Goal: Manage account settings

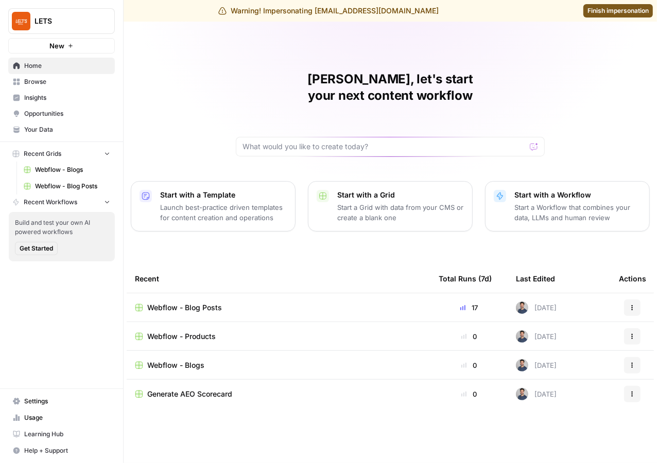
click at [45, 415] on span "Usage" at bounding box center [67, 417] width 86 height 9
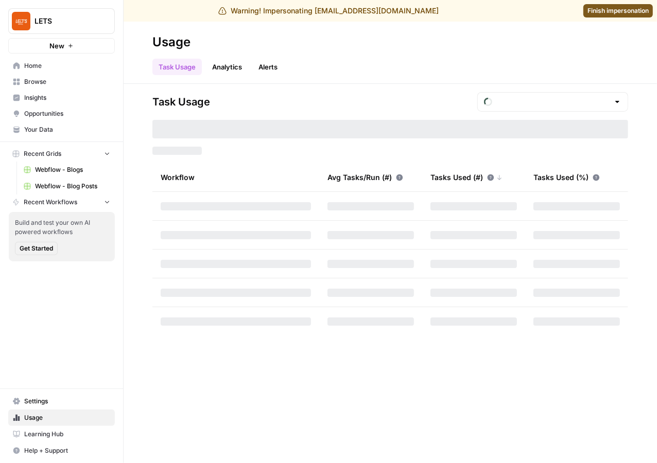
type input "October Tasks"
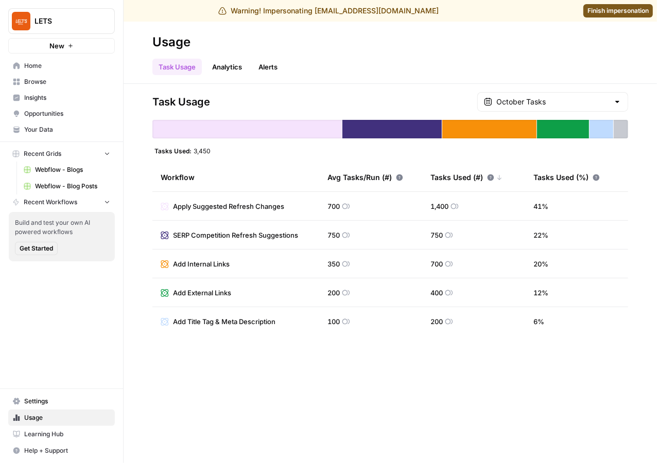
click at [566, 91] on div "Task Usage October Tasks Tasks Used: 3,450 Workflow Avg Tasks/Run (#) Tasks Use…" at bounding box center [389, 273] width 533 height 379
click at [576, 97] on input "text" at bounding box center [552, 102] width 113 height 10
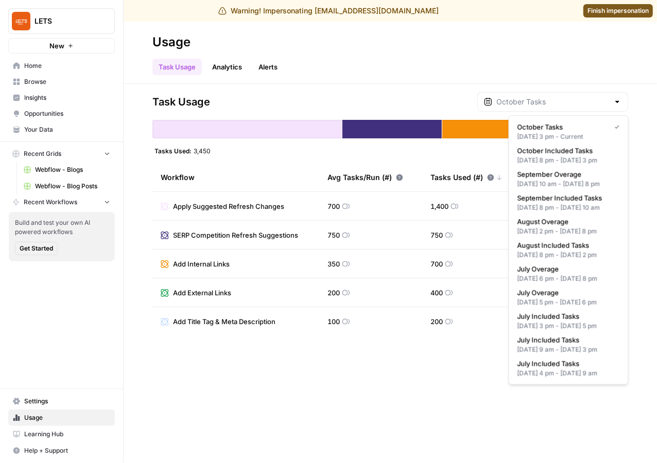
type input "October Tasks"
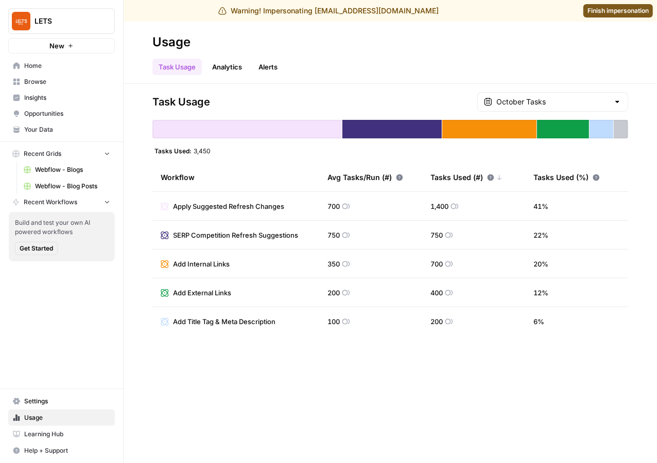
drag, startPoint x: 650, startPoint y: 125, endPoint x: 798, endPoint y: 125, distance: 147.7
click at [656, 125] on html "Warning! Impersonating [EMAIL_ADDRESS][DOMAIN_NAME] Finish impersonation LETS N…" at bounding box center [328, 231] width 657 height 463
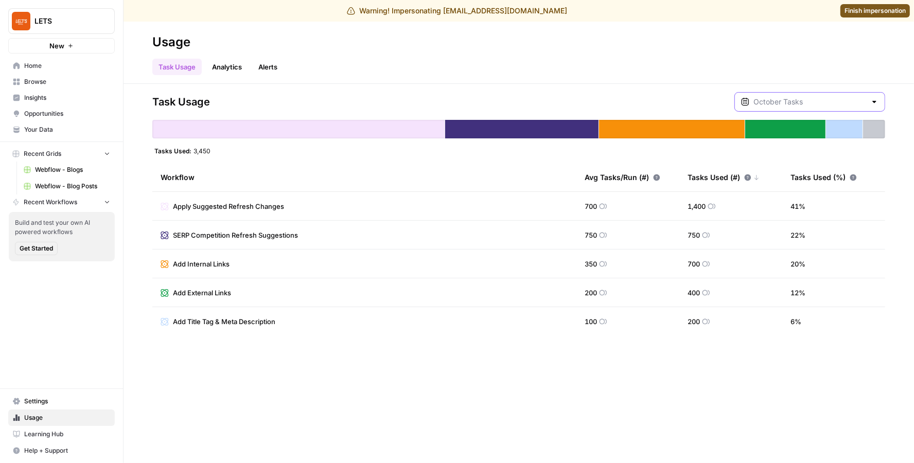
click at [656, 101] on input "text" at bounding box center [809, 102] width 113 height 10
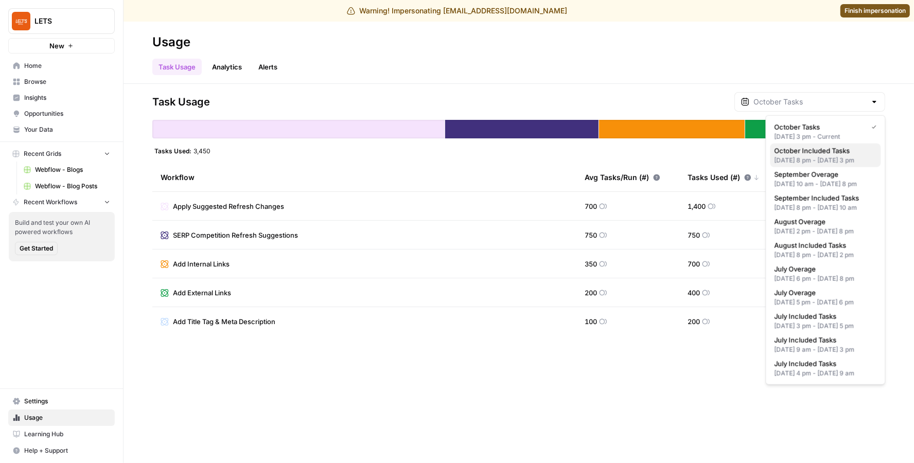
click at [656, 147] on span "October Included Tasks" at bounding box center [823, 151] width 98 height 10
type input "October Included Tasks"
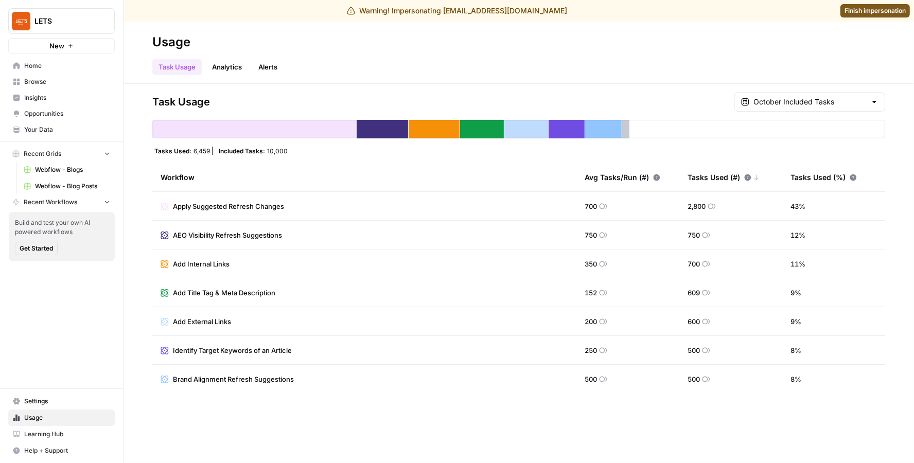
click at [656, 107] on div "October Included Tasks" at bounding box center [809, 102] width 151 height 20
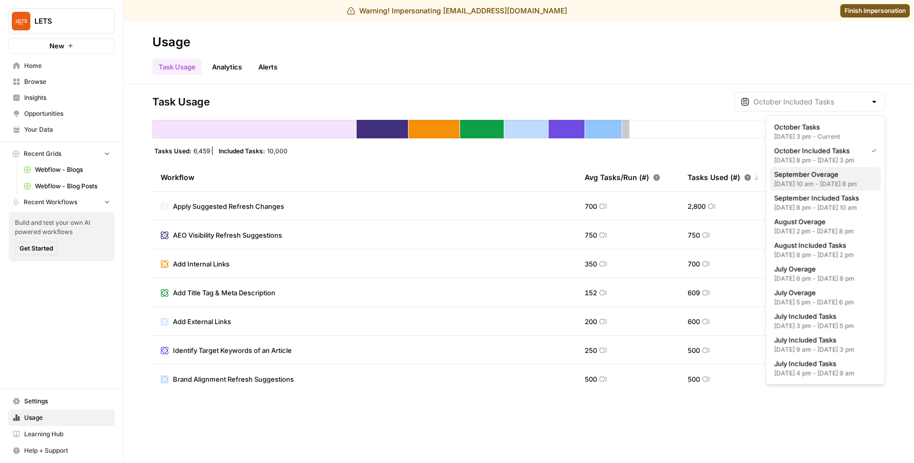
drag, startPoint x: 854, startPoint y: 181, endPoint x: 867, endPoint y: 184, distance: 13.2
click at [656, 180] on span "September Overage" at bounding box center [823, 174] width 98 height 10
type input "September Overage"
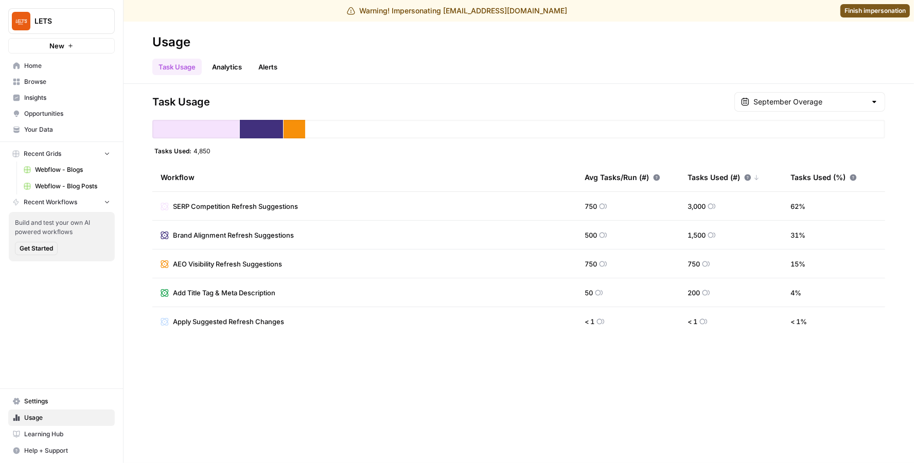
click at [656, 93] on div "September Overage" at bounding box center [809, 102] width 151 height 20
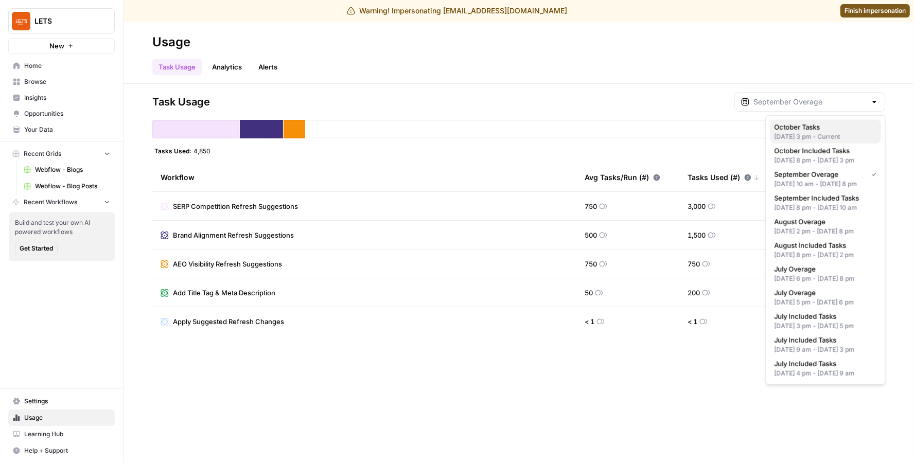
click at [656, 133] on div "[DATE] 3 pm - Current" at bounding box center [825, 136] width 102 height 9
type input "October Tasks"
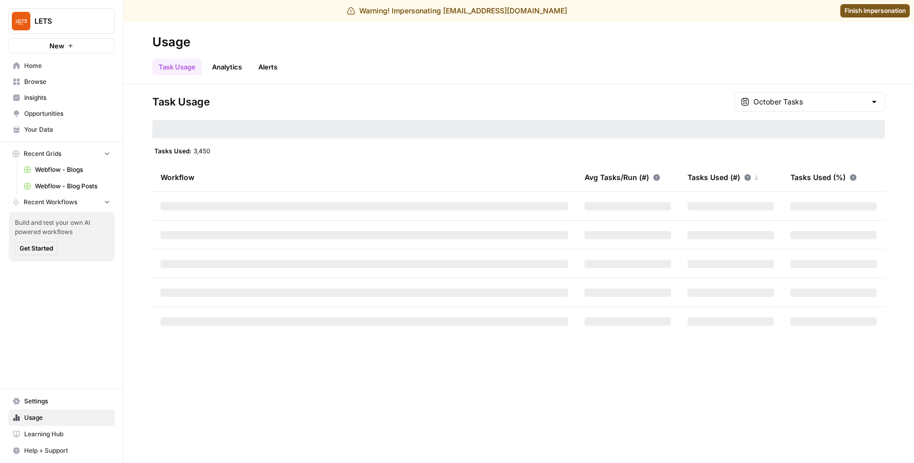
click at [73, 103] on link "Insights" at bounding box center [61, 98] width 107 height 16
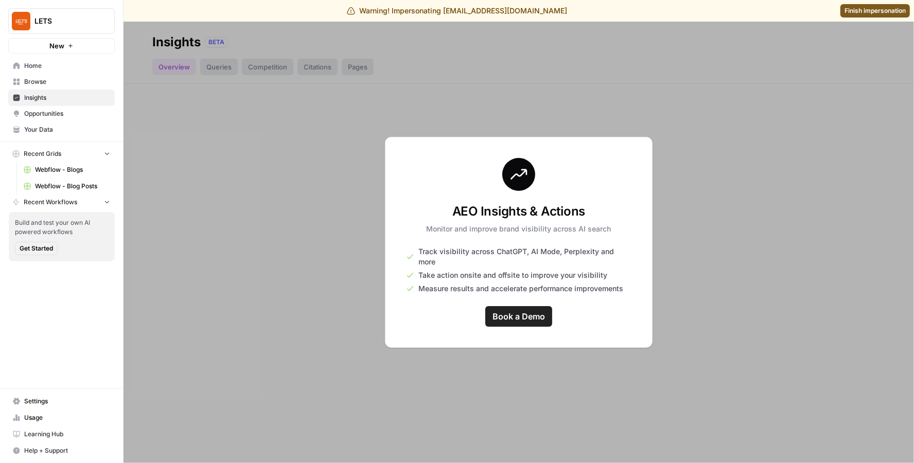
click at [59, 80] on span "Browse" at bounding box center [67, 81] width 86 height 9
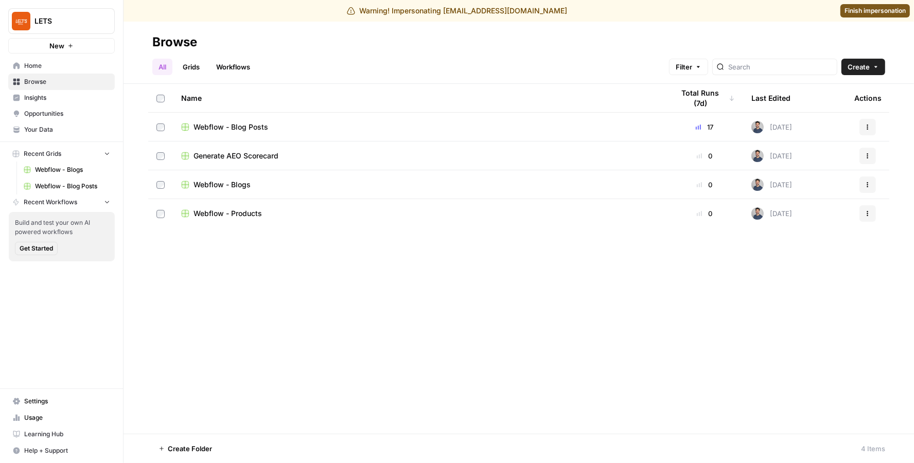
click at [58, 66] on span "Home" at bounding box center [67, 65] width 86 height 9
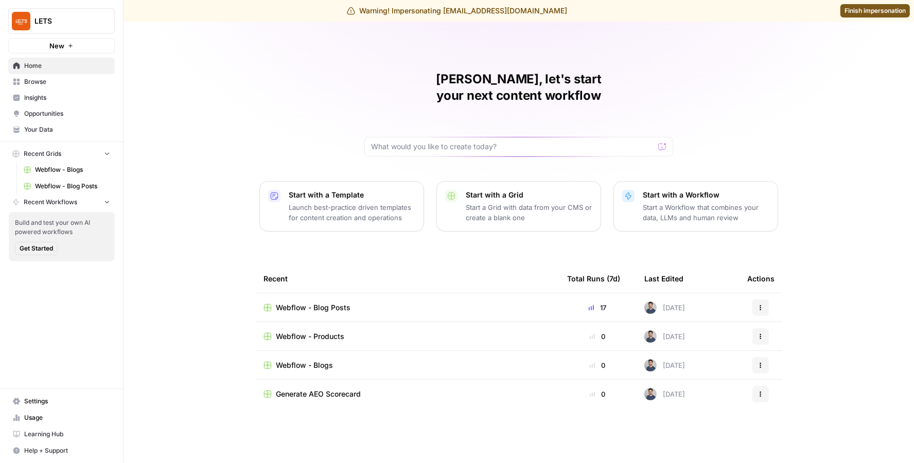
click at [58, 85] on span "Browse" at bounding box center [67, 81] width 86 height 9
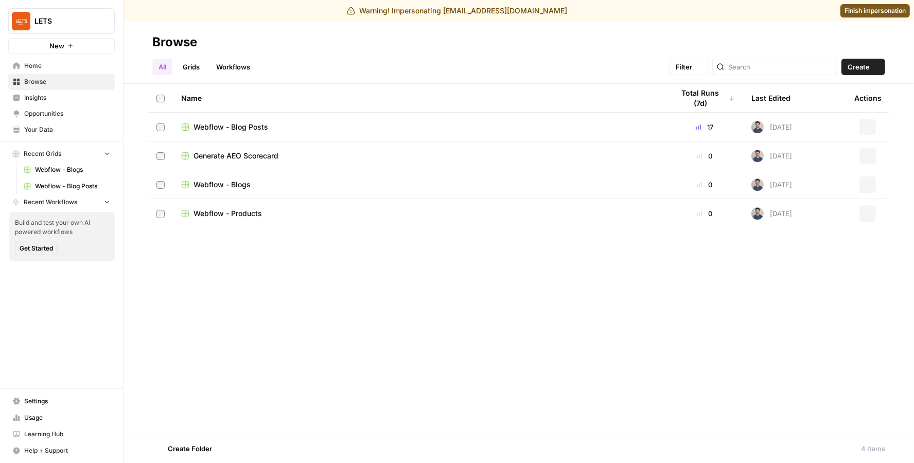
click at [57, 65] on span "Home" at bounding box center [67, 65] width 86 height 9
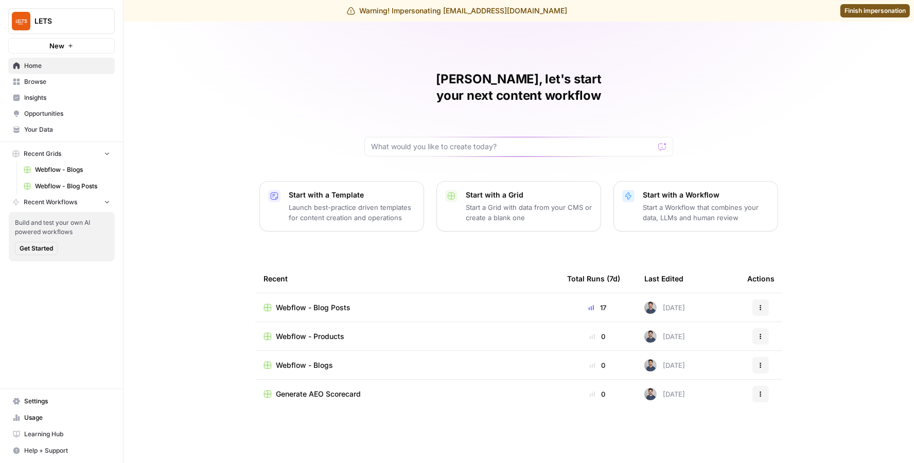
click at [316, 303] on span "Webflow - Blog Posts" at bounding box center [313, 308] width 75 height 10
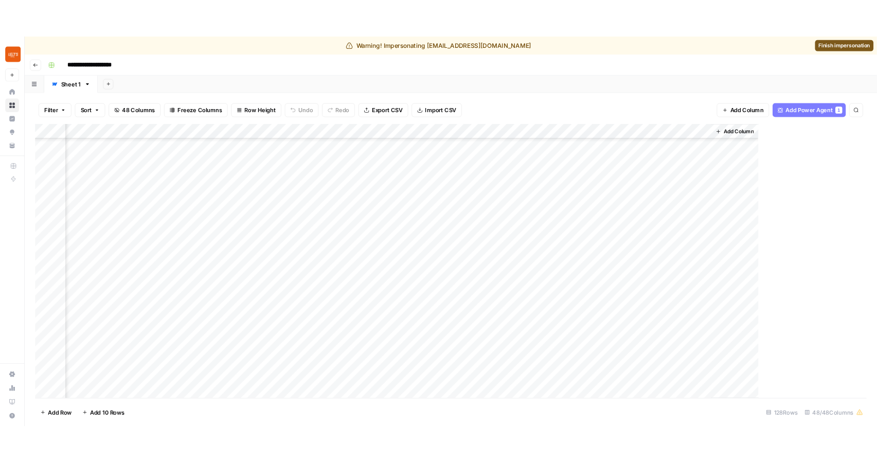
scroll to position [742, 4758]
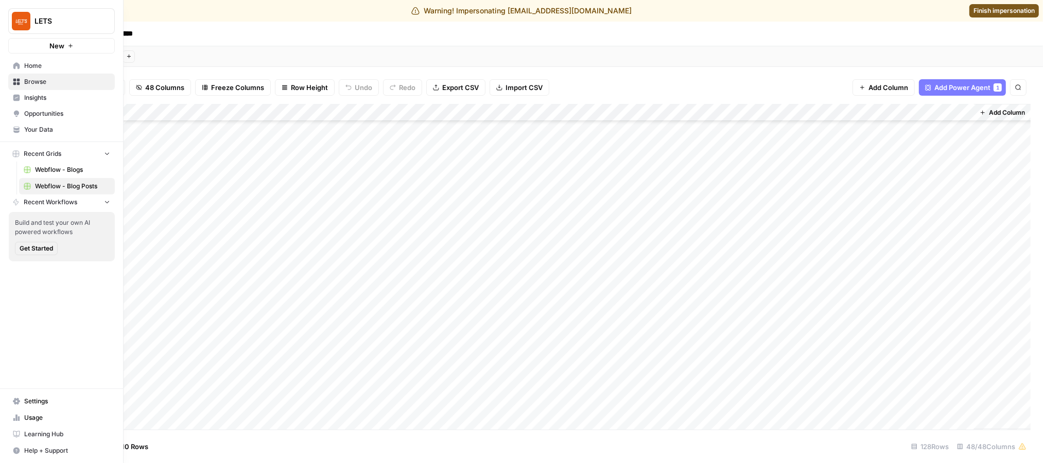
click at [33, 120] on link "Opportunities" at bounding box center [61, 113] width 107 height 16
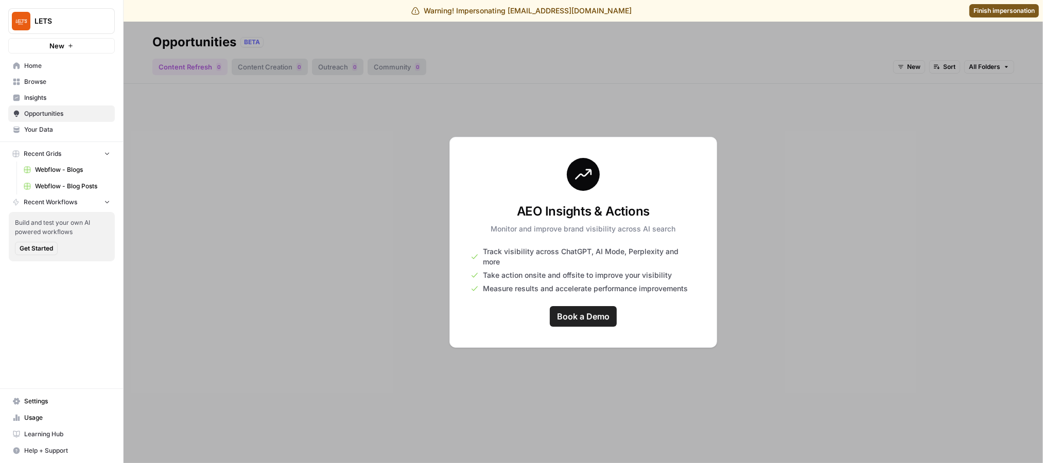
click at [57, 130] on span "Your Data" at bounding box center [67, 129] width 86 height 9
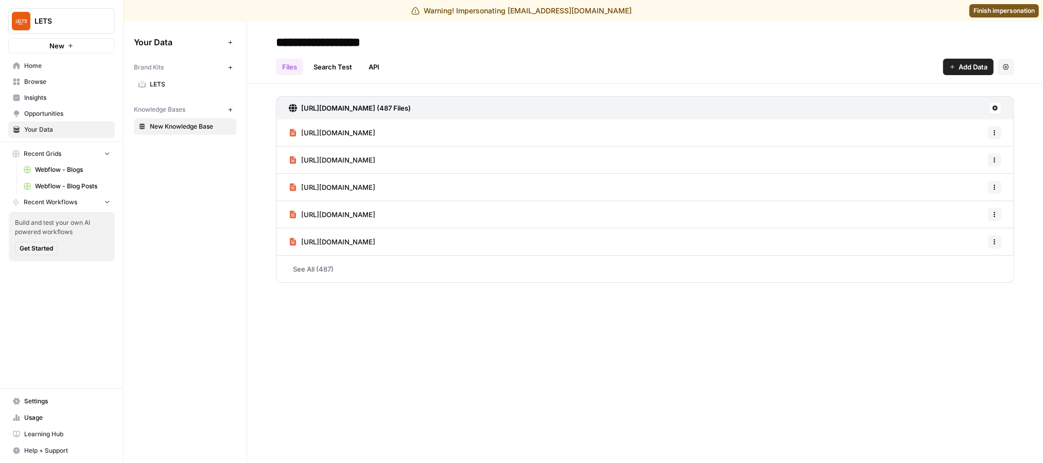
click at [32, 406] on span "Settings" at bounding box center [67, 401] width 86 height 9
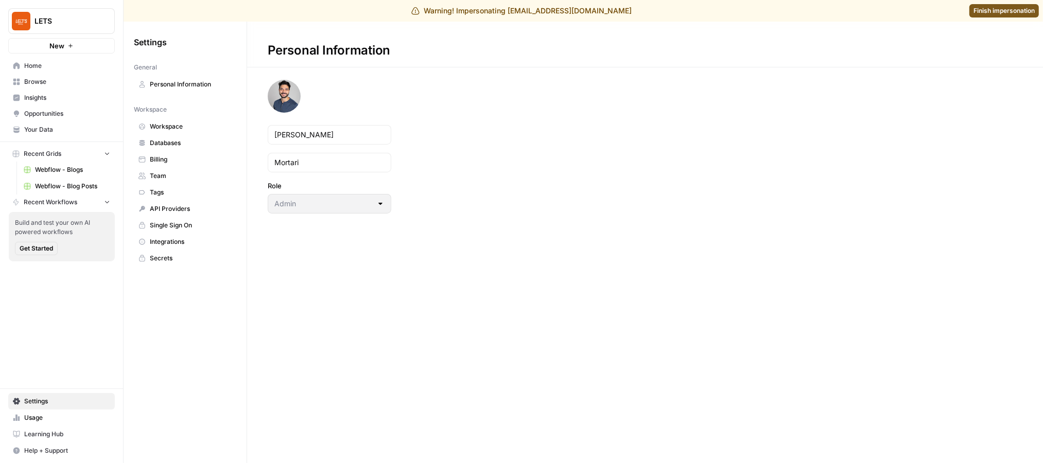
click at [203, 128] on span "Workspace" at bounding box center [191, 126] width 82 height 9
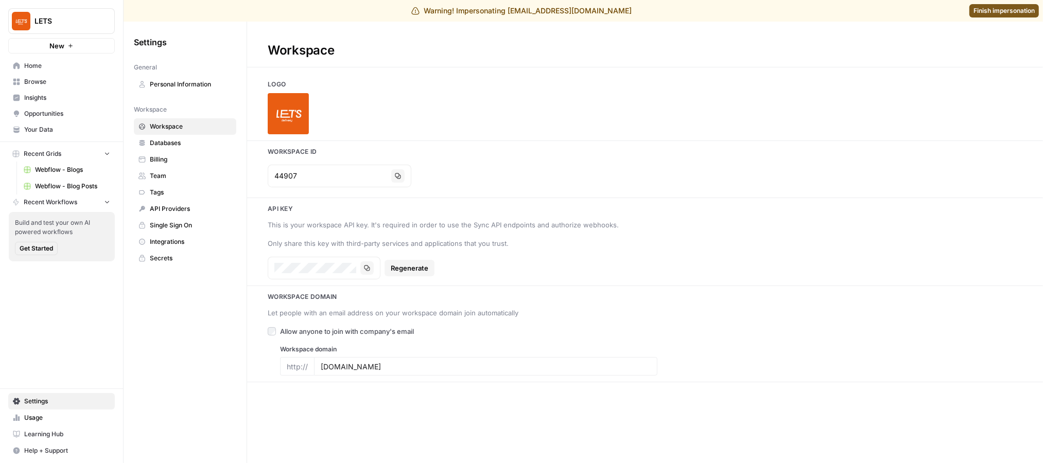
click at [197, 82] on span "Personal Information" at bounding box center [191, 84] width 82 height 9
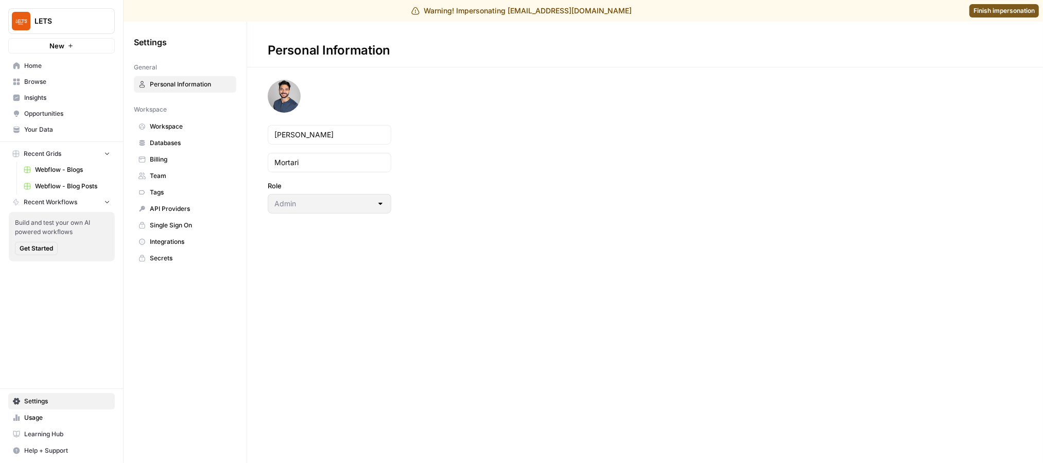
click at [55, 419] on span "Usage" at bounding box center [67, 417] width 86 height 9
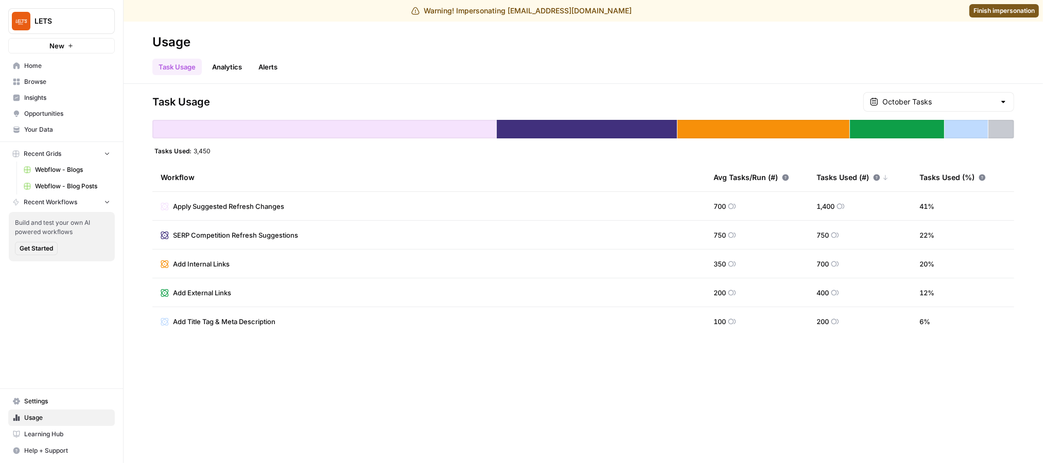
click at [656, 94] on div "October Tasks" at bounding box center [938, 102] width 151 height 20
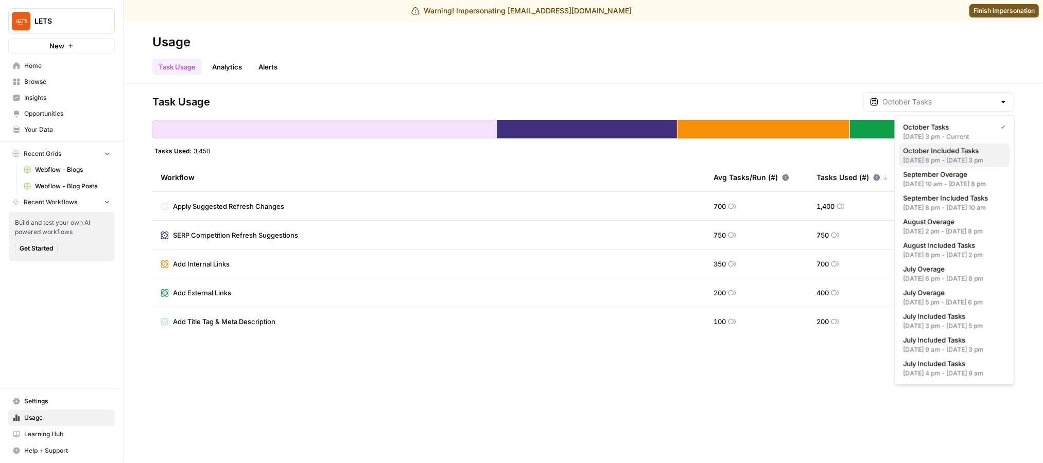
click at [656, 148] on span "October Included Tasks" at bounding box center [952, 151] width 98 height 10
type input "October Included Tasks"
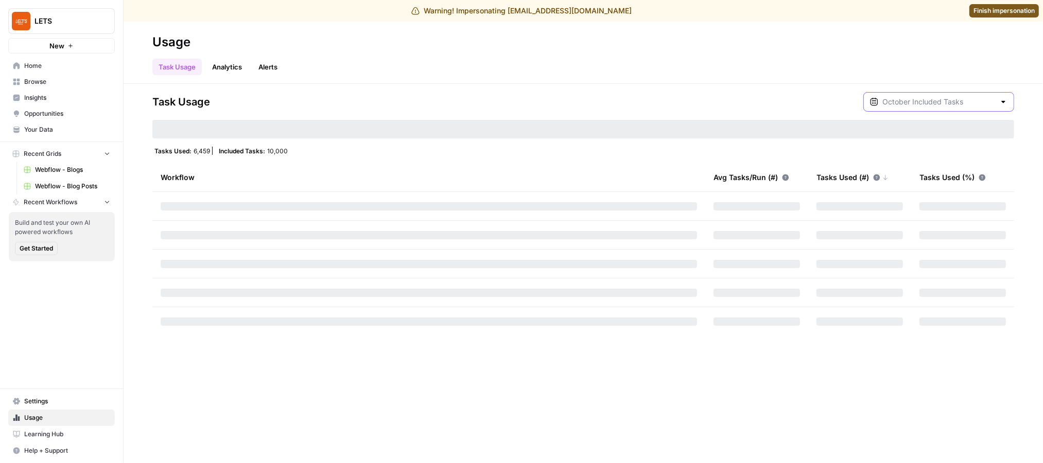
click at [656, 98] on input "text" at bounding box center [938, 102] width 113 height 10
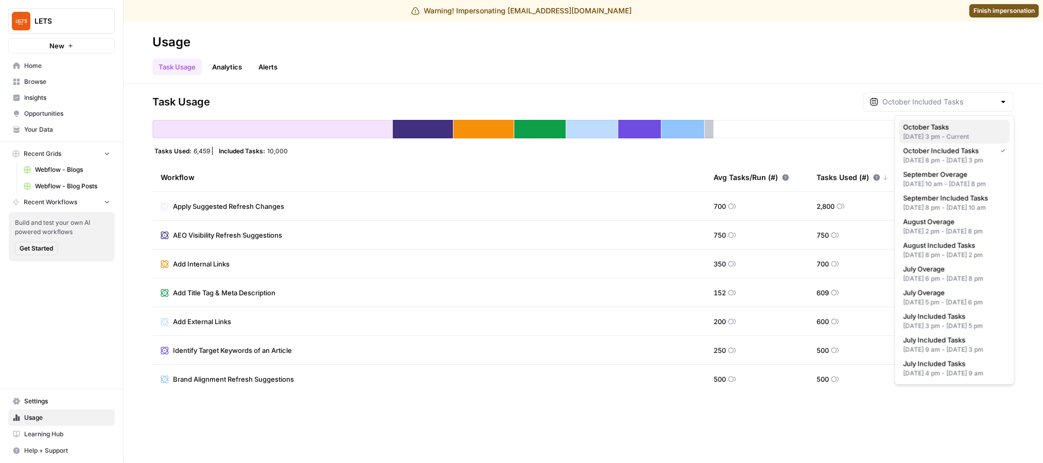
click at [656, 128] on span "October Tasks" at bounding box center [952, 127] width 98 height 10
type input "October Tasks"
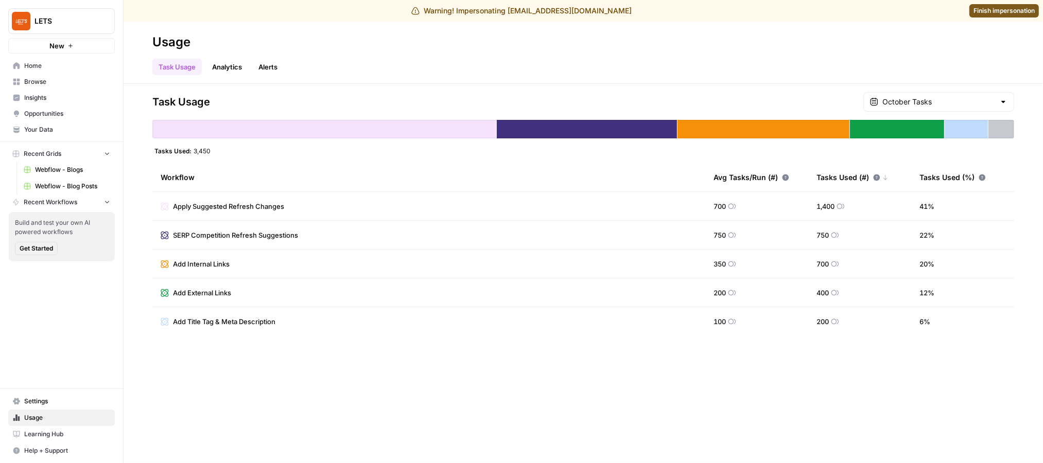
click at [67, 85] on span "Browse" at bounding box center [67, 81] width 86 height 9
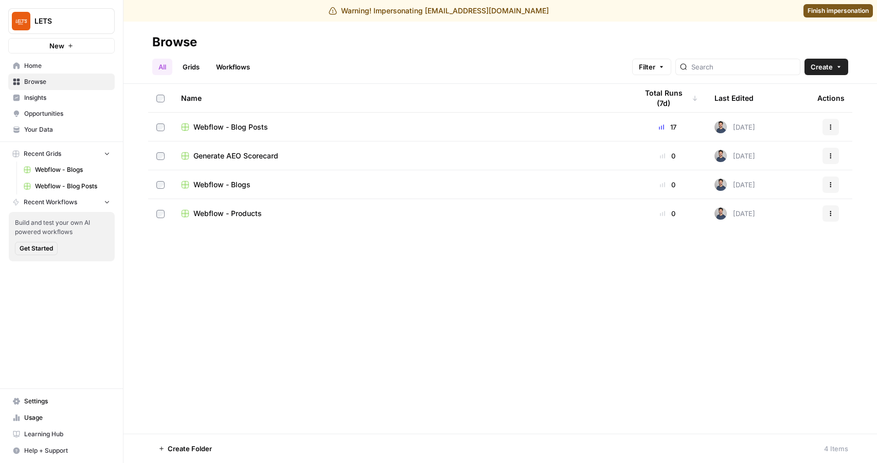
click at [63, 91] on link "Insights" at bounding box center [61, 98] width 107 height 16
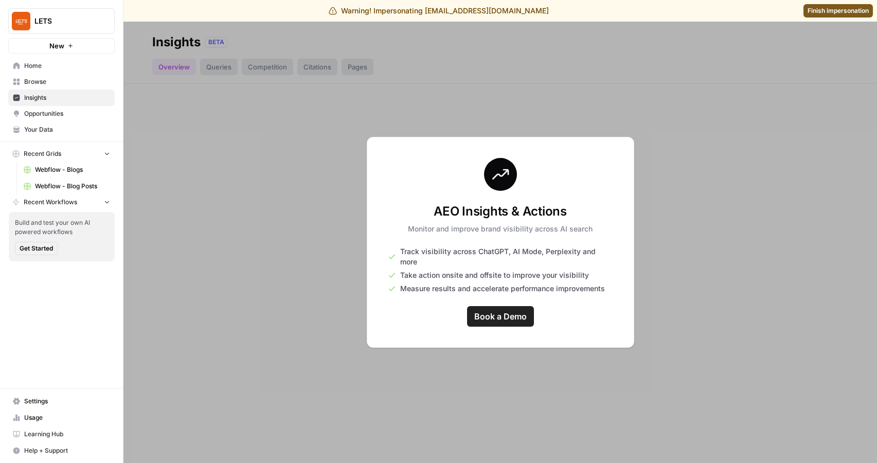
click at [62, 117] on span "Opportunities" at bounding box center [67, 113] width 86 height 9
click at [60, 102] on link "Insights" at bounding box center [61, 98] width 107 height 16
click at [40, 69] on span "Home" at bounding box center [67, 65] width 86 height 9
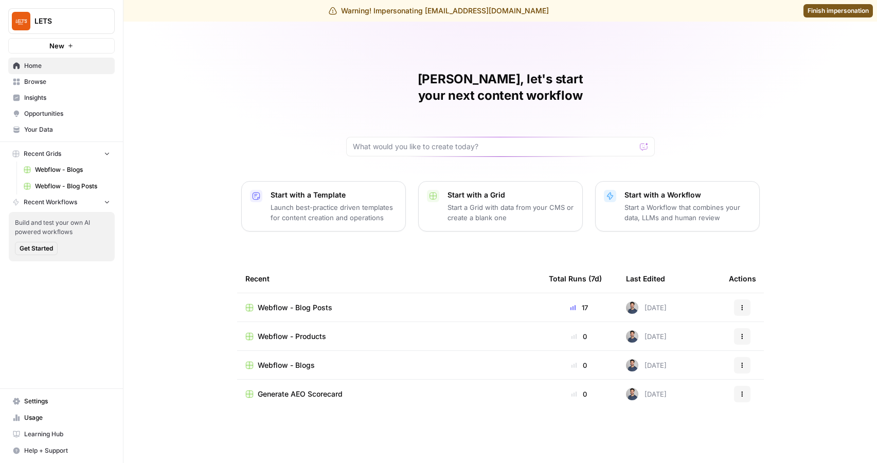
click at [42, 83] on span "Browse" at bounding box center [67, 81] width 86 height 9
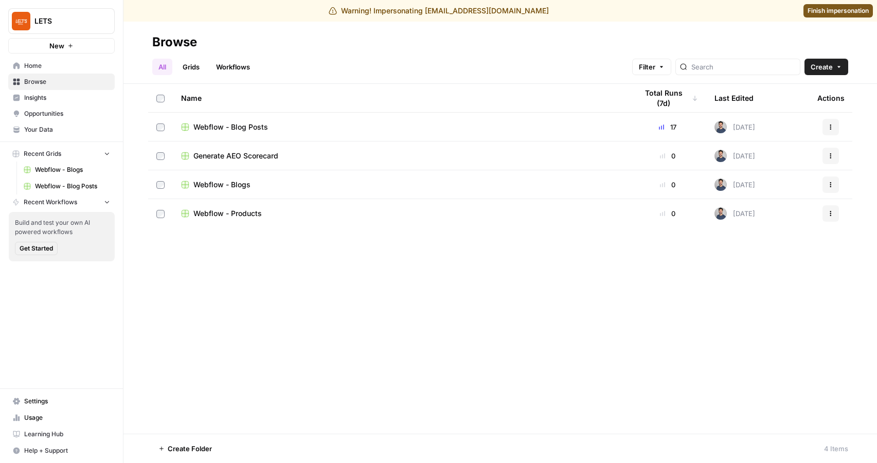
click at [44, 96] on span "Insights" at bounding box center [67, 97] width 86 height 9
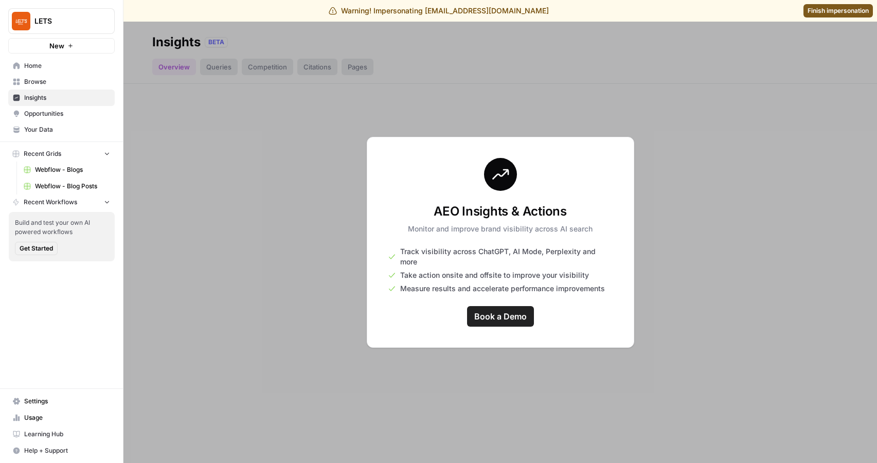
click at [48, 109] on span "Opportunities" at bounding box center [67, 113] width 86 height 9
click at [53, 405] on span "Settings" at bounding box center [67, 401] width 86 height 9
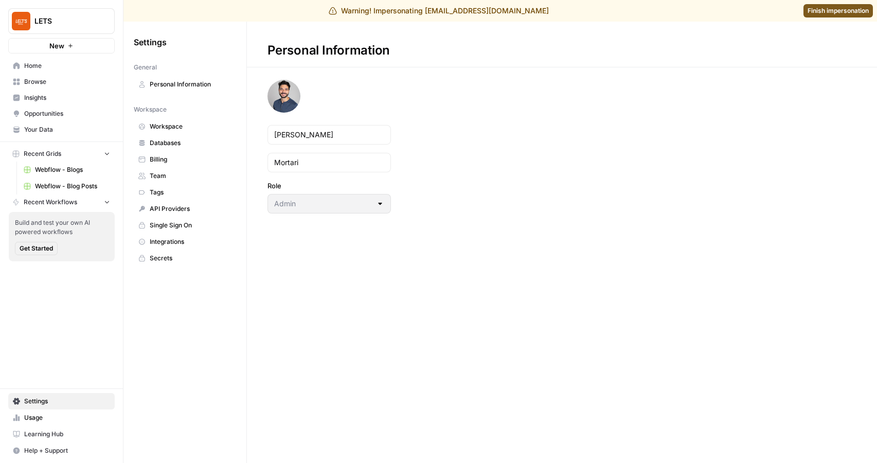
click at [166, 158] on span "Billing" at bounding box center [191, 159] width 82 height 9
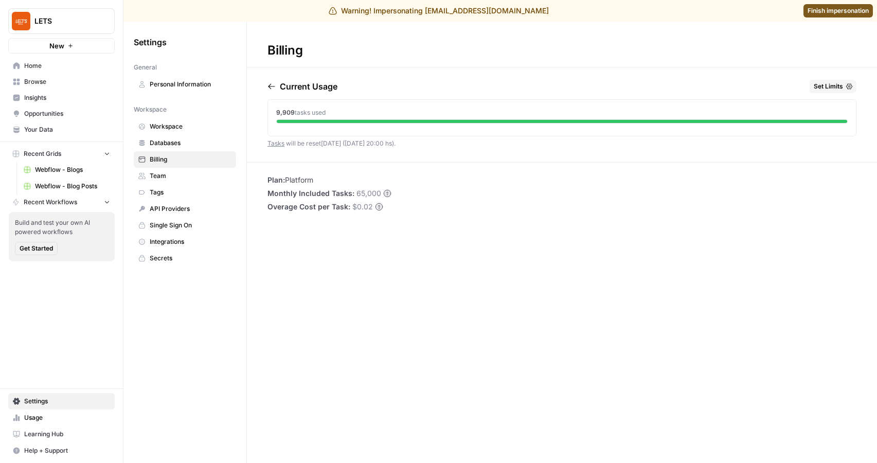
click at [187, 124] on span "Workspace" at bounding box center [191, 126] width 82 height 9
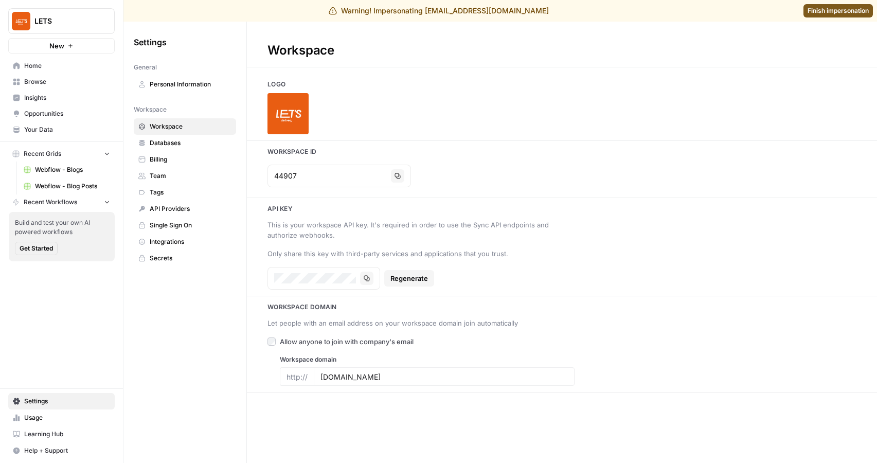
click at [189, 145] on span "Databases" at bounding box center [191, 142] width 82 height 9
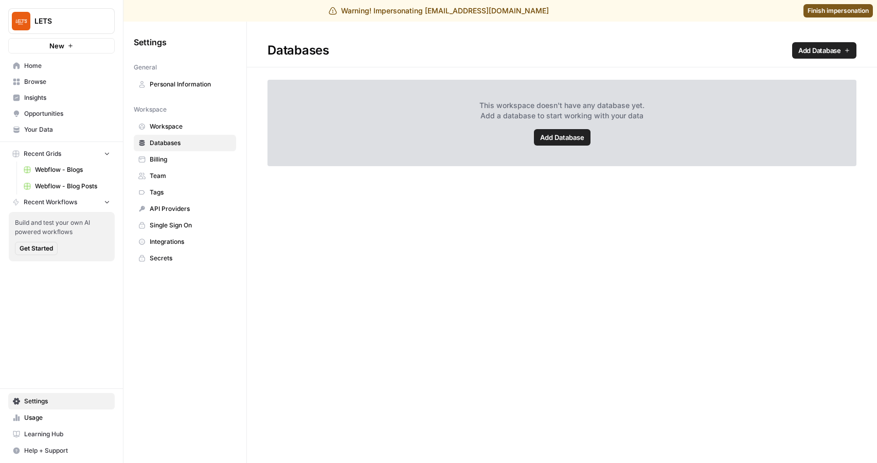
click at [190, 162] on span "Billing" at bounding box center [191, 159] width 82 height 9
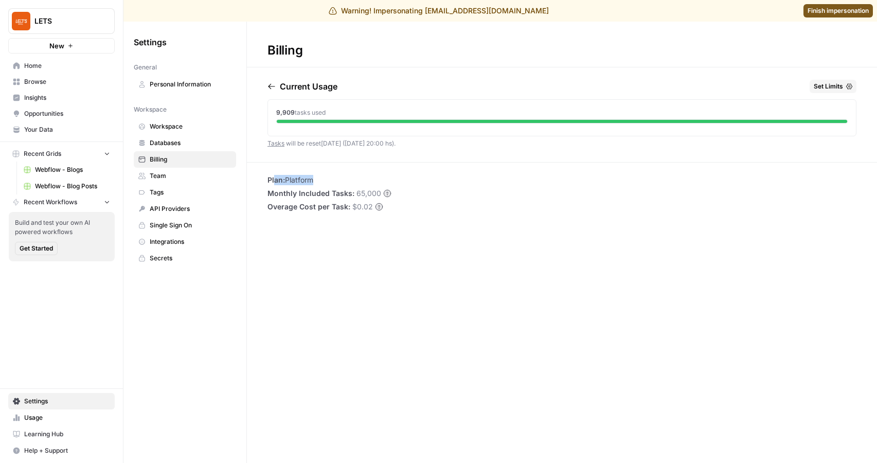
drag, startPoint x: 275, startPoint y: 178, endPoint x: 328, endPoint y: 178, distance: 53.5
click at [328, 178] on li "Plan: Platform" at bounding box center [330, 180] width 124 height 10
drag, startPoint x: 303, startPoint y: 191, endPoint x: 399, endPoint y: 191, distance: 96.7
click at [400, 191] on div "Plan: Platform Monthly Included Tasks: 65,000 Overage Cost per Task: $0.02" at bounding box center [562, 193] width 630 height 37
click at [376, 190] on span "65,000" at bounding box center [369, 193] width 25 height 10
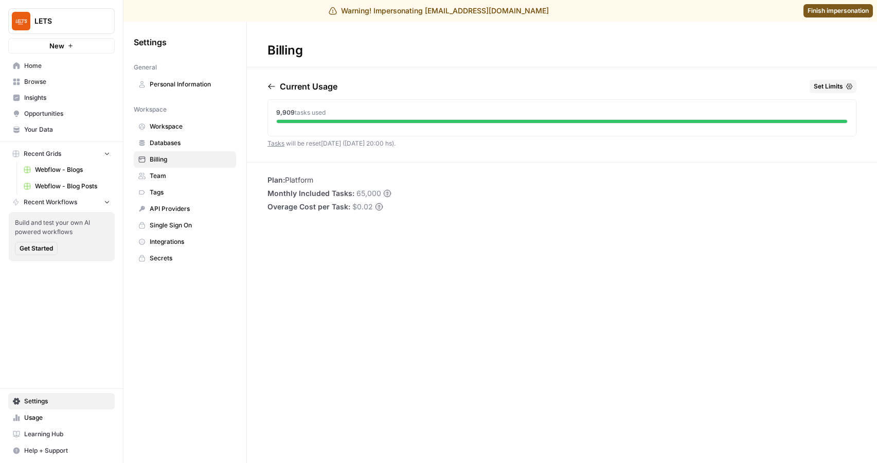
click at [384, 190] on circle at bounding box center [387, 193] width 7 height 7
click at [387, 196] on icon at bounding box center [387, 193] width 7 height 7
click at [313, 196] on span "Monthly Included Tasks:" at bounding box center [311, 193] width 87 height 10
click at [392, 205] on div "Plan: Platform Monthly Included Tasks: 65,000 Overage Cost per Task: $0.02" at bounding box center [562, 193] width 630 height 37
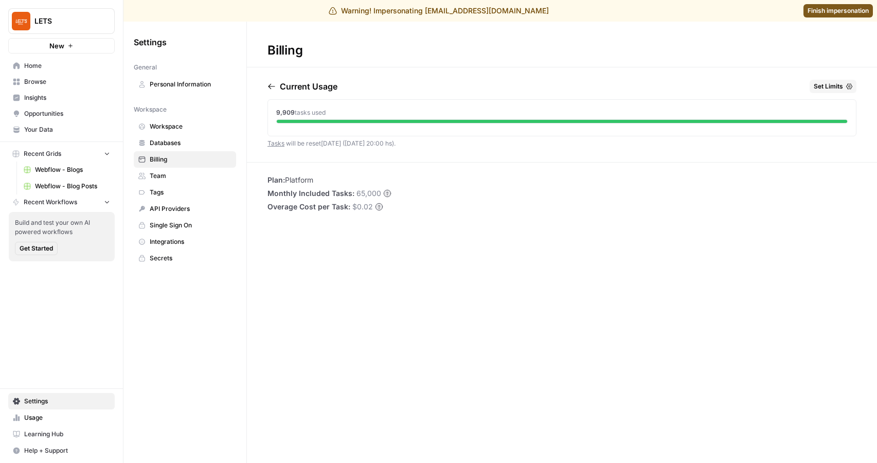
click at [375, 205] on icon at bounding box center [379, 207] width 8 height 8
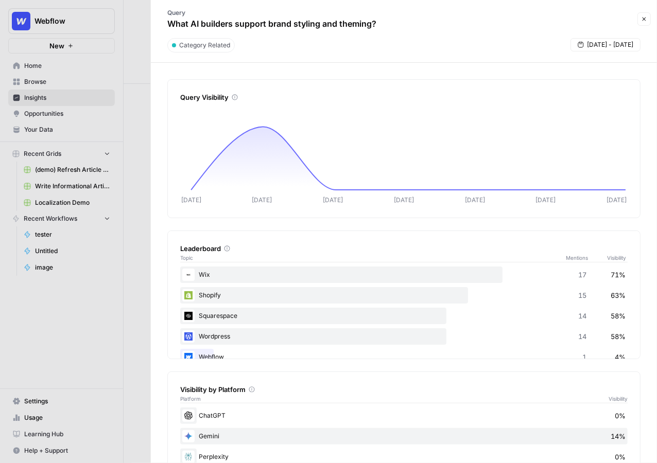
scroll to position [1266, 0]
